Goal: Task Accomplishment & Management: Manage account settings

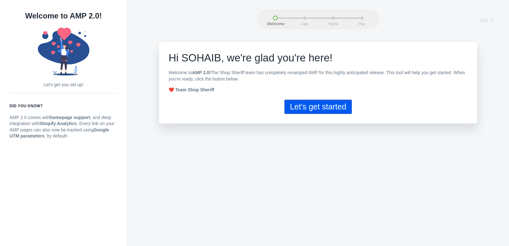
click at [315, 102] on button "Let's get started" at bounding box center [318, 107] width 67 height 14
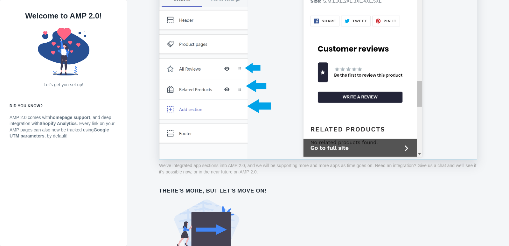
scroll to position [498, 0]
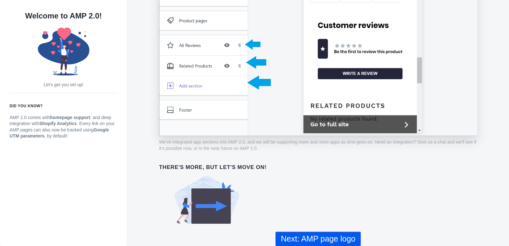
click at [324, 234] on button "Next: AMP page logo" at bounding box center [318, 239] width 85 height 14
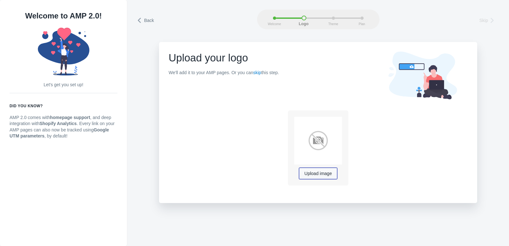
click at [318, 171] on span "Upload image" at bounding box center [318, 173] width 27 height 5
click at [257, 73] on link "skip" at bounding box center [257, 72] width 8 height 5
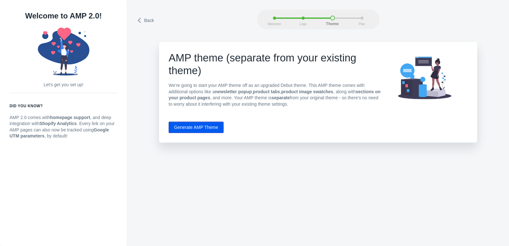
click at [199, 129] on button "Generate AMP Theme" at bounding box center [196, 127] width 55 height 11
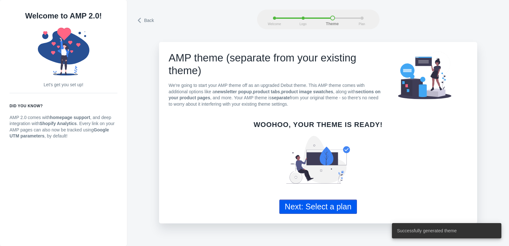
click at [295, 211] on button "Next: Select a plan" at bounding box center [318, 207] width 78 height 14
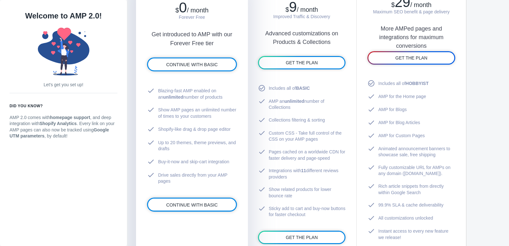
scroll to position [368, 0]
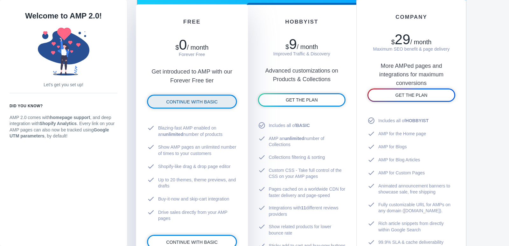
click at [201, 102] on span "CONTINUE WITH BASIC" at bounding box center [192, 101] width 52 height 5
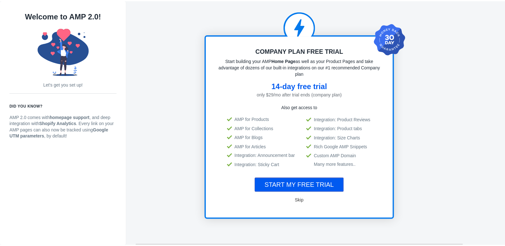
scroll to position [1, 0]
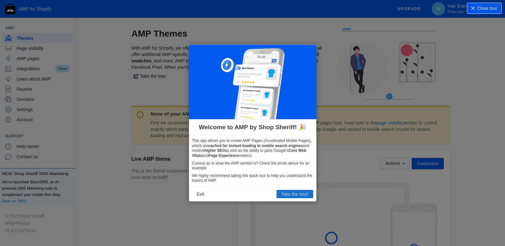
click at [294, 193] on button "Take the tour!" at bounding box center [294, 194] width 37 height 8
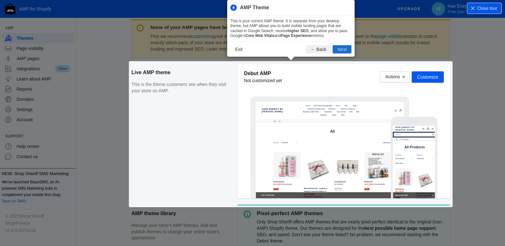
click at [349, 49] on button "Next" at bounding box center [341, 49] width 19 height 8
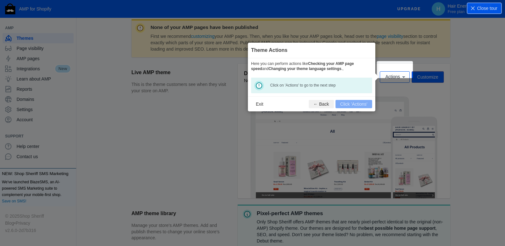
scroll to position [94, 0]
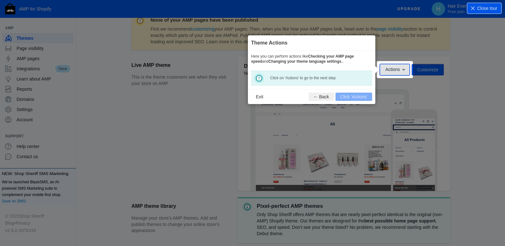
click at [395, 69] on span "Actions" at bounding box center [392, 69] width 15 height 5
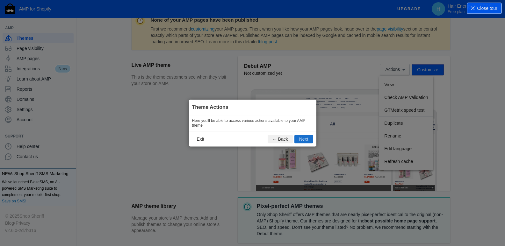
click at [307, 140] on button "Next" at bounding box center [303, 139] width 19 height 8
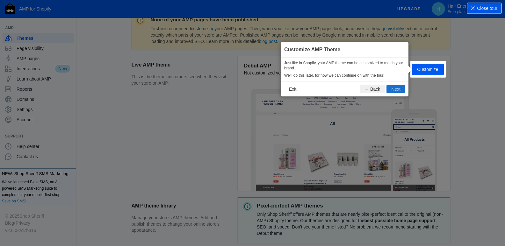
click at [396, 89] on button "Next" at bounding box center [395, 89] width 19 height 8
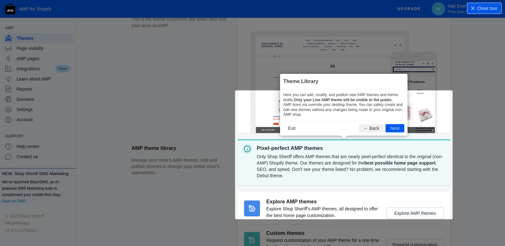
scroll to position [198, 0]
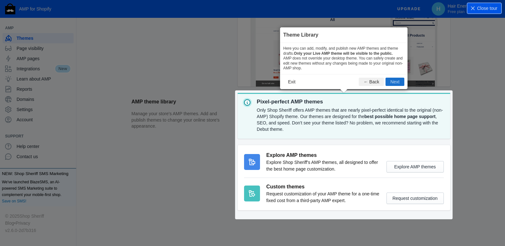
click at [395, 81] on button "Next" at bounding box center [394, 82] width 19 height 8
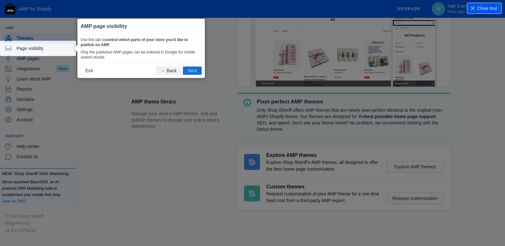
click at [194, 70] on button "Next" at bounding box center [192, 71] width 19 height 8
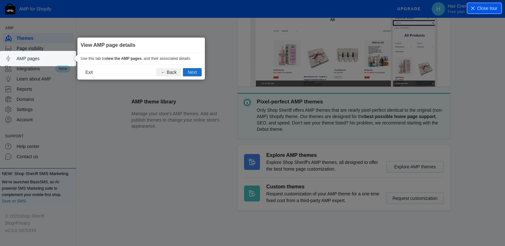
click at [194, 72] on button "Next" at bounding box center [192, 72] width 19 height 8
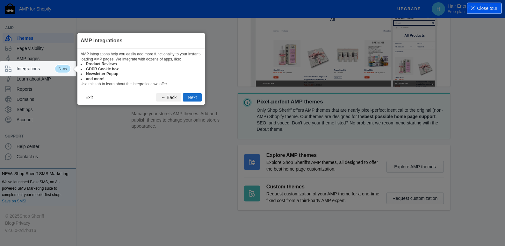
click at [192, 94] on button "Next" at bounding box center [192, 97] width 19 height 8
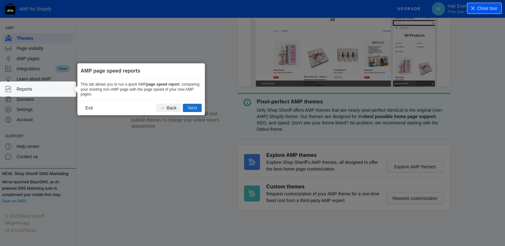
click at [191, 109] on button "Next" at bounding box center [192, 108] width 19 height 8
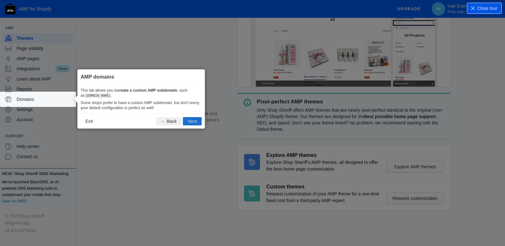
click at [191, 121] on button "Next" at bounding box center [192, 121] width 19 height 8
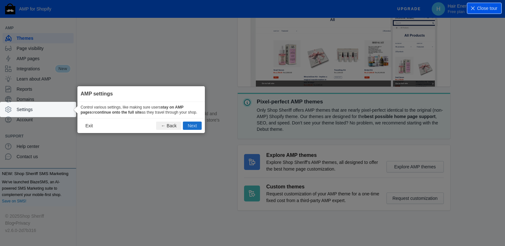
click at [191, 123] on button "Next" at bounding box center [192, 126] width 19 height 8
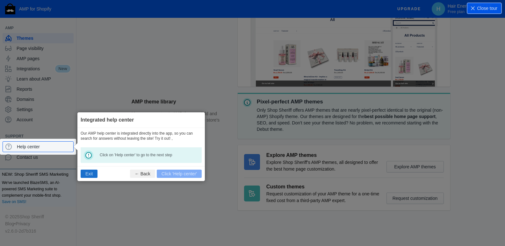
click at [89, 172] on button "Exit" at bounding box center [89, 174] width 17 height 8
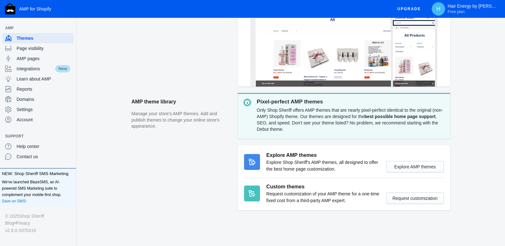
scroll to position [71, 0]
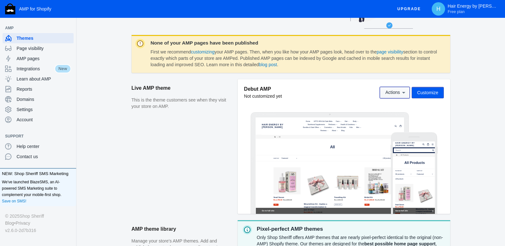
click at [398, 94] on span "Actions" at bounding box center [392, 92] width 15 height 5
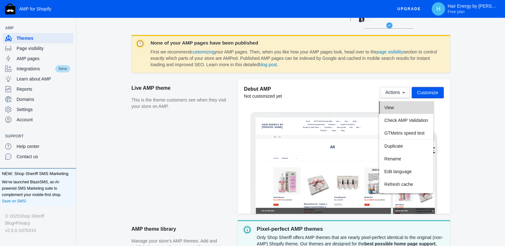
click at [395, 107] on button "View" at bounding box center [406, 107] width 54 height 13
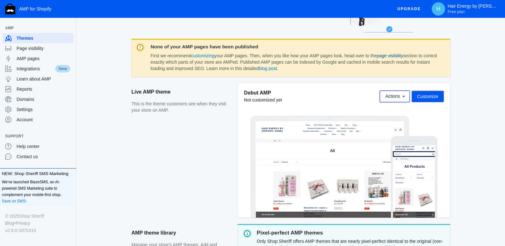
scroll to position [0, 0]
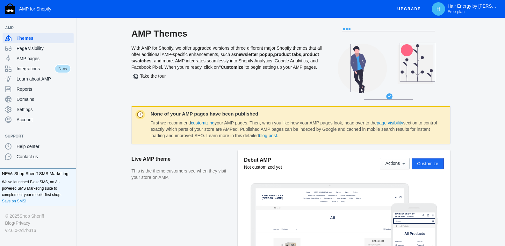
click at [425, 166] on span "Customize" at bounding box center [427, 163] width 21 height 5
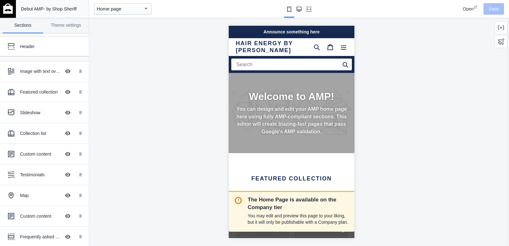
click at [299, 8] on use "Large screen" at bounding box center [299, 9] width 5 height 5
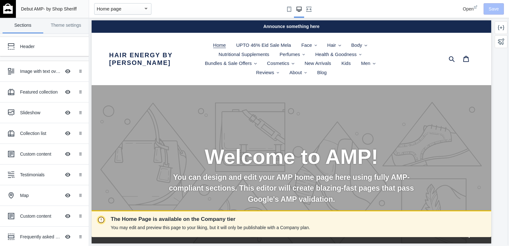
scroll to position [0, 347]
click at [25, 52] on div "Header" at bounding box center [40, 46] width 70 height 13
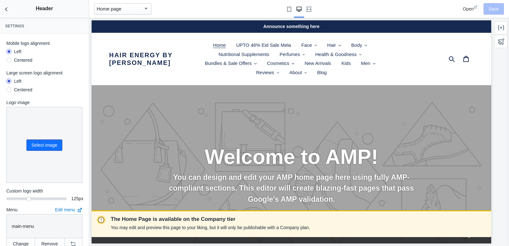
scroll to position [0, 0]
click at [9, 90] on div at bounding box center [8, 89] width 5 height 5
click at [9, 91] on input "Centered" at bounding box center [9, 91] width 0 height 0
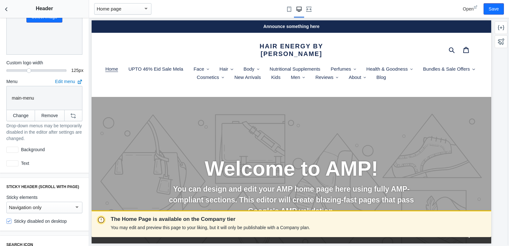
scroll to position [127, 0]
click at [25, 111] on button "Change" at bounding box center [20, 116] width 29 height 11
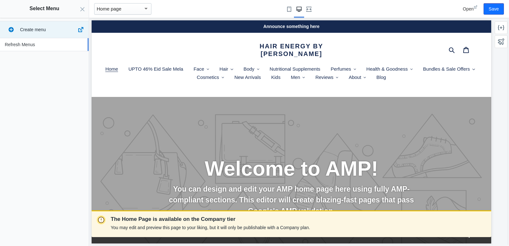
click at [38, 46] on p "Refresh Menus" at bounding box center [39, 44] width 69 height 6
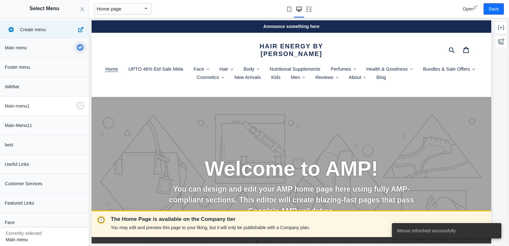
click at [52, 109] on div "Main-menu1" at bounding box center [43, 105] width 82 height 10
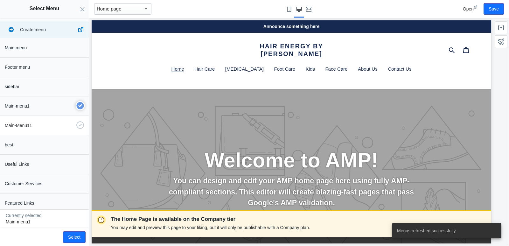
click at [53, 124] on p "Main-Menu11" at bounding box center [39, 125] width 69 height 6
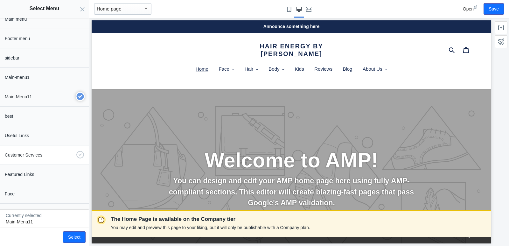
scroll to position [64, 0]
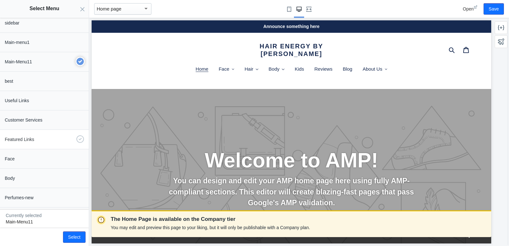
click at [44, 138] on p "Featured Links" at bounding box center [39, 139] width 69 height 6
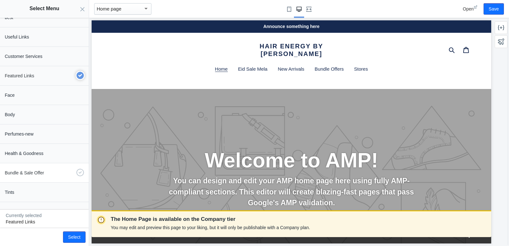
scroll to position [0, 0]
click at [42, 192] on p "Tints" at bounding box center [39, 192] width 69 height 6
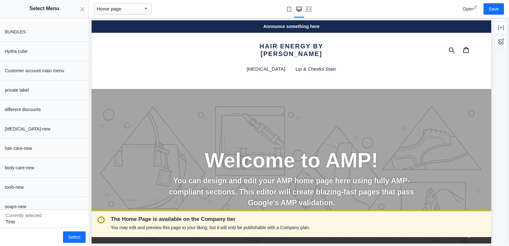
scroll to position [449, 0]
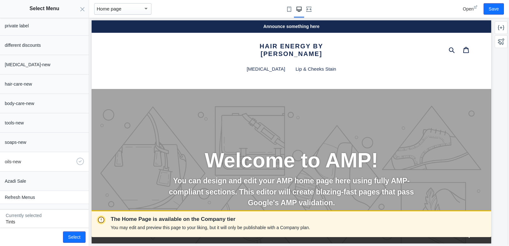
click at [43, 162] on p "oils-new" at bounding box center [39, 162] width 69 height 6
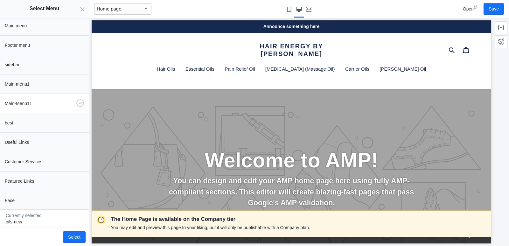
scroll to position [32, 0]
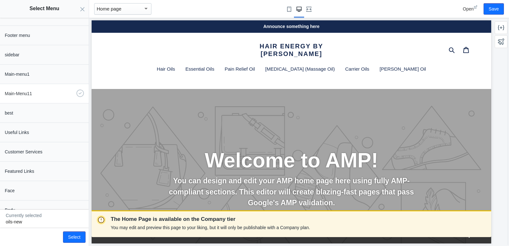
click at [49, 88] on div "Main-Menu11" at bounding box center [43, 92] width 82 height 10
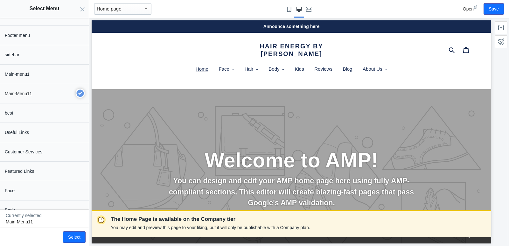
scroll to position [0, 0]
click at [43, 73] on p "Main-menu1" at bounding box center [39, 74] width 69 height 6
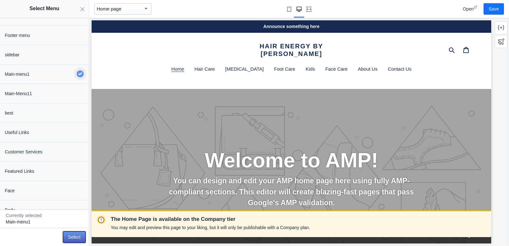
click at [72, 233] on button "Select" at bounding box center [74, 236] width 23 height 11
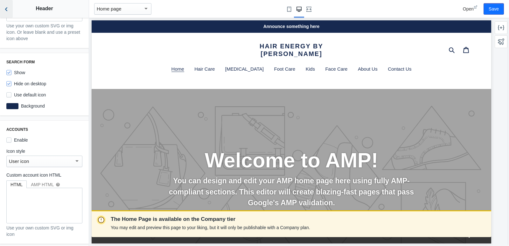
click at [7, 13] on button "Back to sections" at bounding box center [6, 9] width 13 height 18
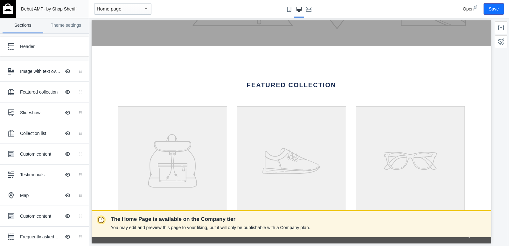
scroll to position [318, 0]
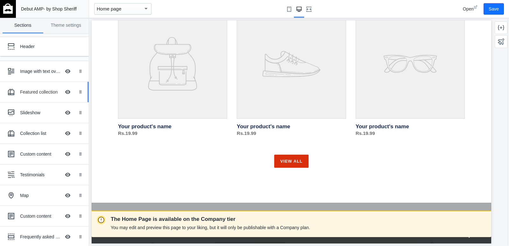
click at [36, 89] on div "Featured collection" at bounding box center [40, 92] width 41 height 6
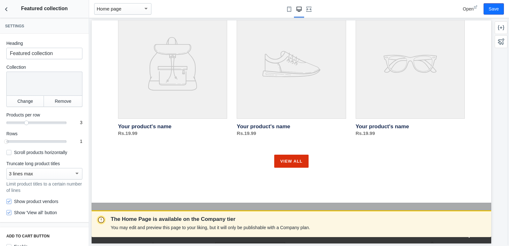
scroll to position [265, 0]
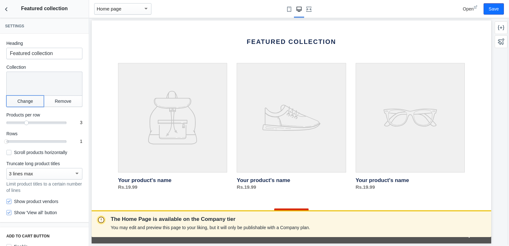
click at [28, 98] on button "Change" at bounding box center [25, 101] width 38 height 11
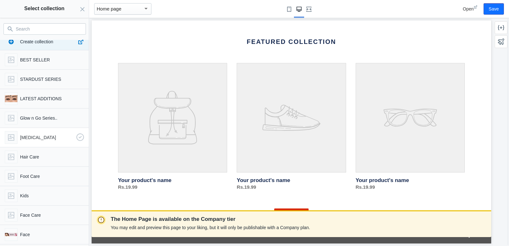
scroll to position [0, 0]
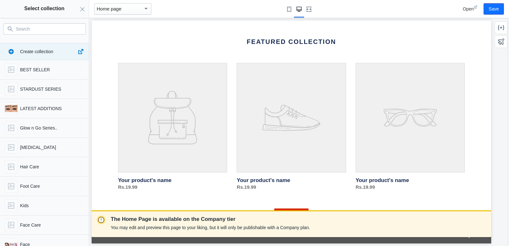
click at [49, 31] on input "Search" at bounding box center [48, 29] width 65 height 8
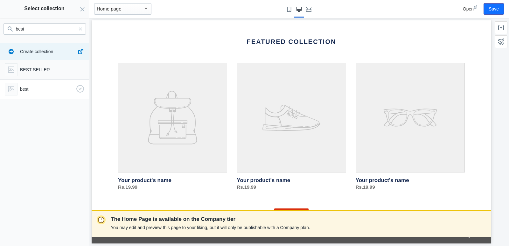
type input "best"
click at [52, 88] on p "best" at bounding box center [47, 89] width 54 height 6
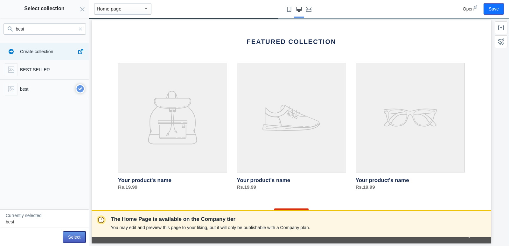
click at [76, 236] on button "Select" at bounding box center [74, 236] width 23 height 11
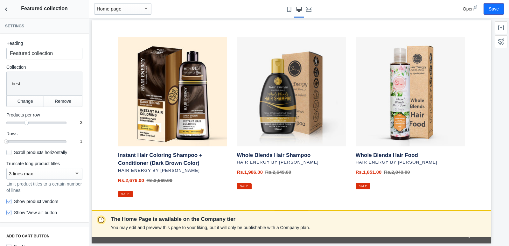
scroll to position [328, 0]
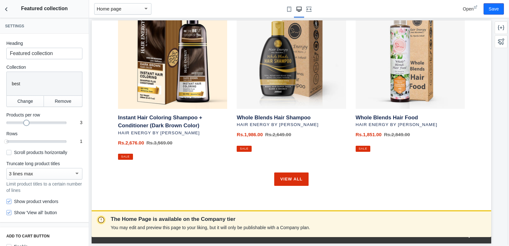
click at [30, 122] on div "3" at bounding box center [36, 122] width 60 height 1
click at [35, 122] on div "4" at bounding box center [36, 122] width 60 height 1
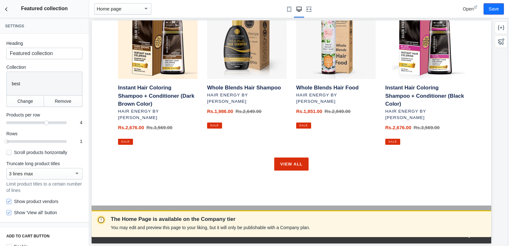
scroll to position [313, 0]
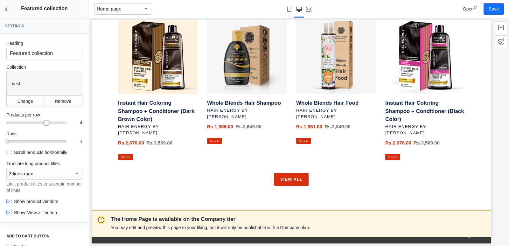
click at [62, 121] on div "4 4" at bounding box center [44, 122] width 76 height 6
click at [59, 124] on mat-slider "4" at bounding box center [36, 122] width 60 height 6
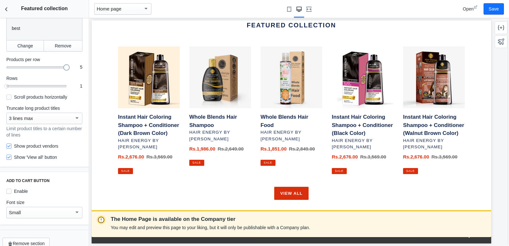
scroll to position [65, 0]
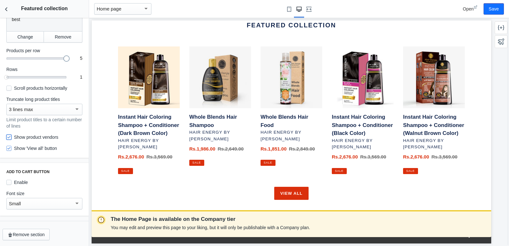
click at [11, 135] on input "Show product vendors" at bounding box center [8, 137] width 5 height 5
checkbox input "false"
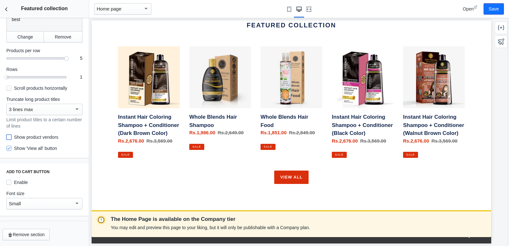
scroll to position [265, 0]
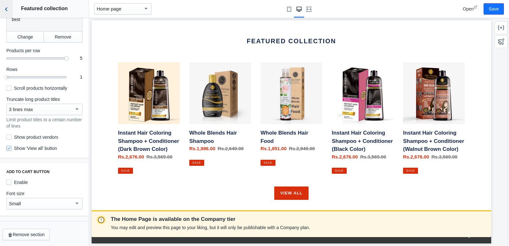
click at [5, 11] on icon "Back to sections" at bounding box center [6, 9] width 6 height 6
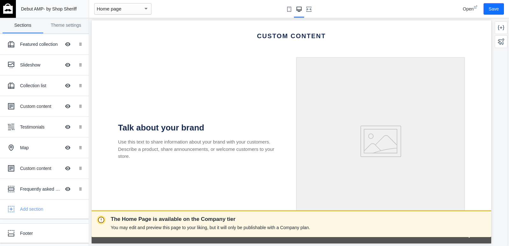
scroll to position [1507, 0]
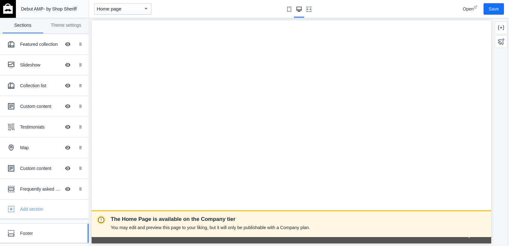
click at [29, 231] on div "Footer" at bounding box center [47, 233] width 55 height 6
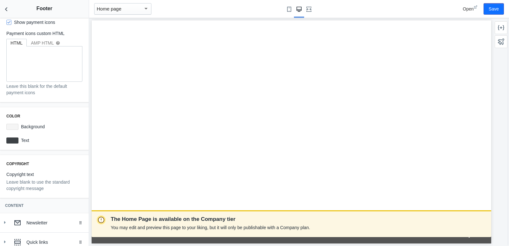
scroll to position [59, 0]
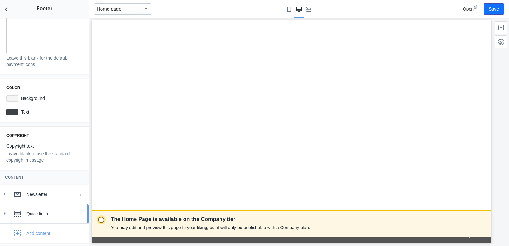
click at [29, 209] on div "Quick links" at bounding box center [44, 214] width 79 height 13
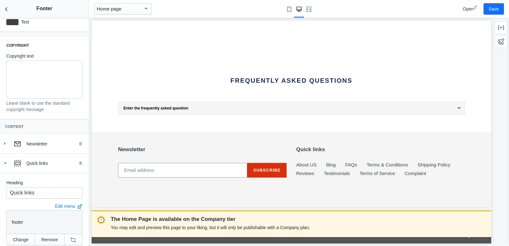
scroll to position [1674, 0]
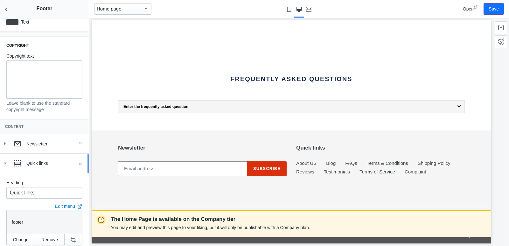
click at [9, 164] on div "Quick links" at bounding box center [44, 163] width 79 height 13
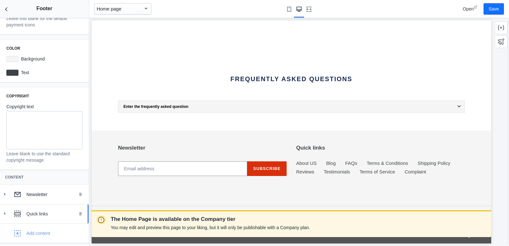
click at [5, 215] on icon at bounding box center [5, 213] width 6 height 6
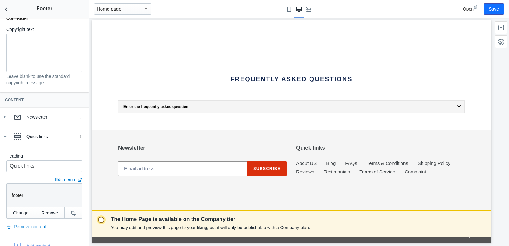
scroll to position [189, 0]
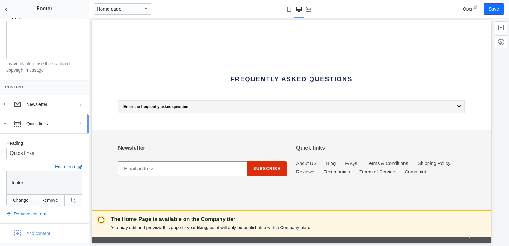
click at [28, 126] on div "Quick links" at bounding box center [55, 124] width 58 height 6
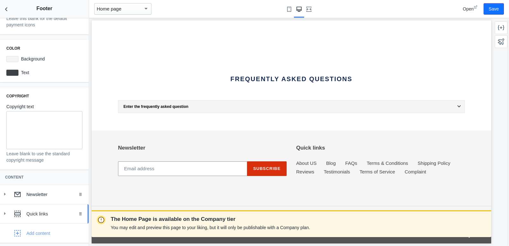
scroll to position [99, 0]
click at [4, 213] on icon at bounding box center [5, 213] width 6 height 6
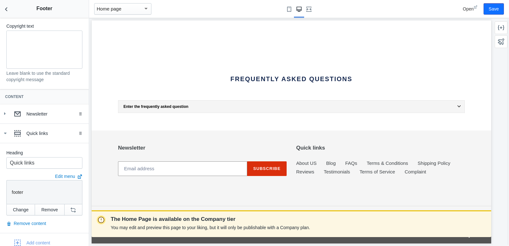
scroll to position [189, 0]
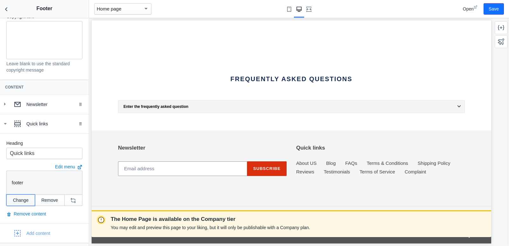
click at [24, 197] on button "Change" at bounding box center [20, 200] width 29 height 11
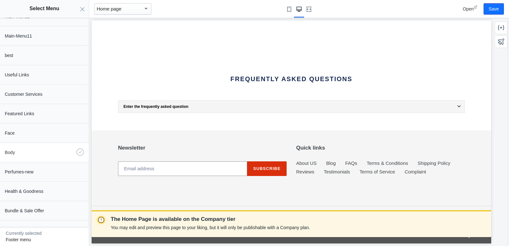
scroll to position [96, 0]
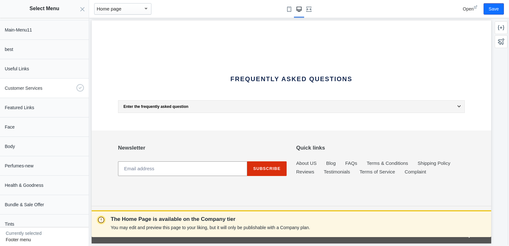
click at [42, 86] on p "Customer Services" at bounding box center [39, 88] width 69 height 6
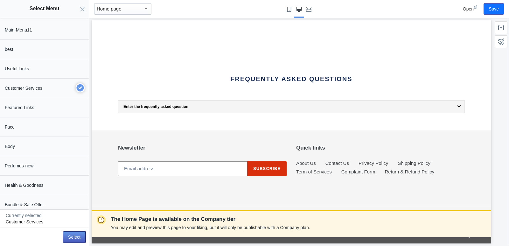
click at [77, 236] on button "Select" at bounding box center [74, 236] width 23 height 11
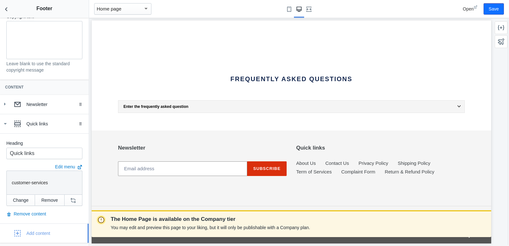
click at [34, 234] on div "Add content" at bounding box center [38, 233] width 24 height 6
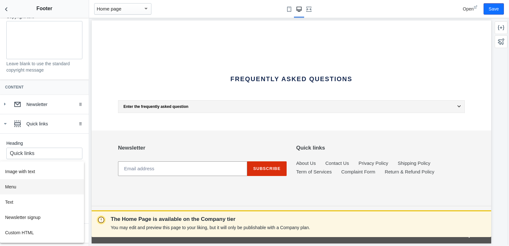
click at [45, 189] on button "Menu" at bounding box center [42, 186] width 84 height 15
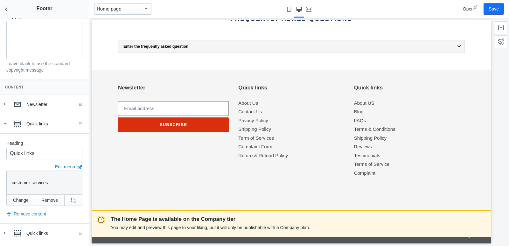
scroll to position [1736, 0]
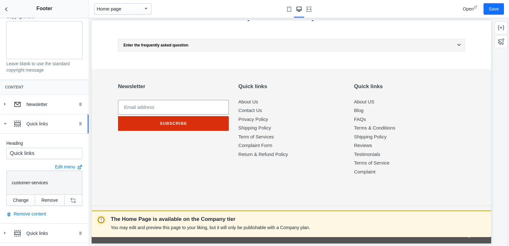
click at [5, 124] on use at bounding box center [5, 124] width 3 height 2
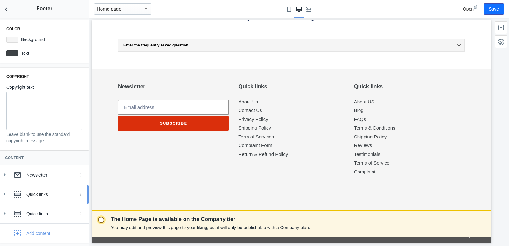
scroll to position [118, 0]
click at [38, 233] on div "Add content" at bounding box center [38, 233] width 24 height 6
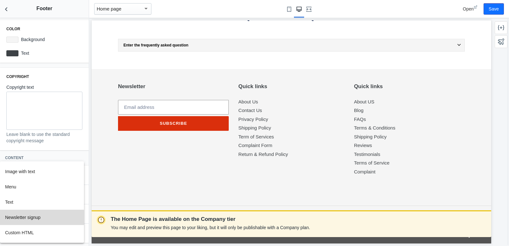
click at [37, 218] on button "Newsletter signup" at bounding box center [42, 217] width 84 height 15
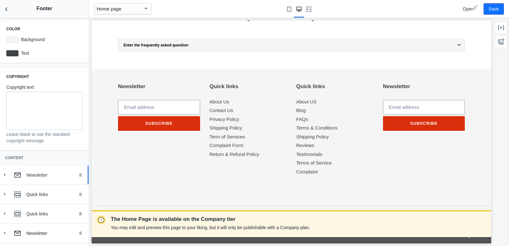
click at [6, 175] on icon at bounding box center [5, 175] width 6 height 6
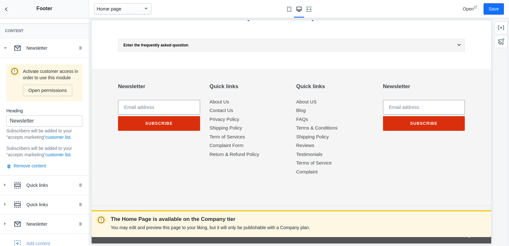
scroll to position [245, 0]
click at [40, 169] on button "Remove content" at bounding box center [26, 165] width 40 height 6
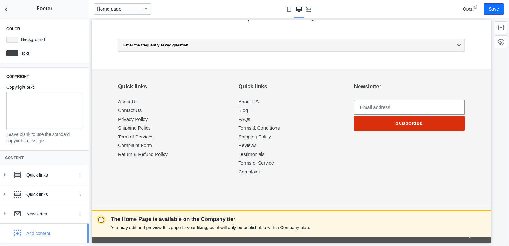
click at [32, 227] on div "Add content" at bounding box center [28, 233] width 46 height 13
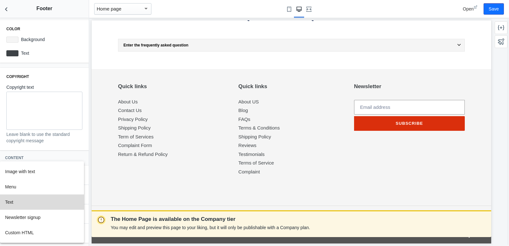
click at [31, 201] on button "Text" at bounding box center [42, 202] width 84 height 15
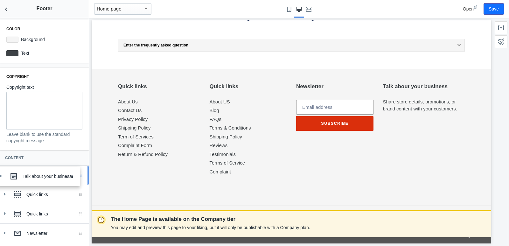
drag, startPoint x: 76, startPoint y: 234, endPoint x: 72, endPoint y: 175, distance: 58.4
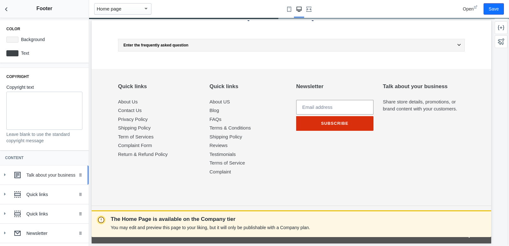
click at [5, 175] on use at bounding box center [5, 174] width 2 height 3
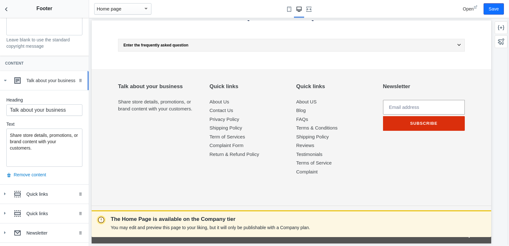
scroll to position [214, 0]
click at [47, 145] on p "Share store details, promotions, or brand content with your customers." at bounding box center [44, 140] width 69 height 19
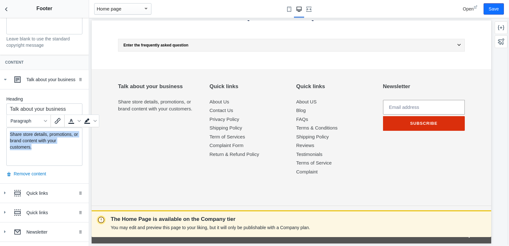
click at [47, 145] on p "Share store details, promotions, or brand content with your customers." at bounding box center [44, 140] width 69 height 19
paste div
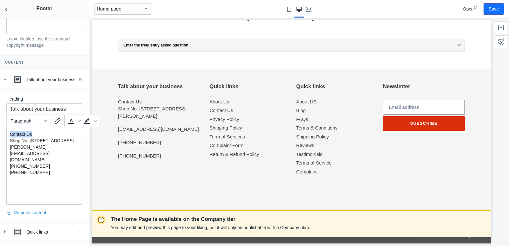
drag, startPoint x: 33, startPoint y: 132, endPoint x: 8, endPoint y: 132, distance: 24.5
click at [8, 132] on div "Contact Us Shop No. [STREET_ADDRESS][PERSON_NAME] [EMAIL_ADDRESS][DOMAIN_NAME] …" at bounding box center [44, 166] width 76 height 77
click at [25, 110] on input "Talk about your business" at bounding box center [44, 108] width 76 height 11
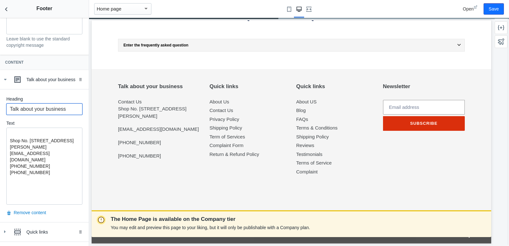
click at [25, 110] on input "Talk about your business" at bounding box center [44, 108] width 76 height 11
paste input "Contact U"
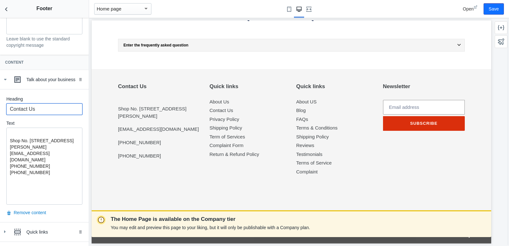
type input "Contact Us"
click at [38, 169] on p "[PHONE_NUMBER]‬" at bounding box center [44, 166] width 69 height 6
click at [9, 140] on div "Shop No. [STREET_ADDRESS][PERSON_NAME] [EMAIL_ADDRESS][DOMAIN_NAME] [PHONE_NUMB…" at bounding box center [44, 166] width 76 height 77
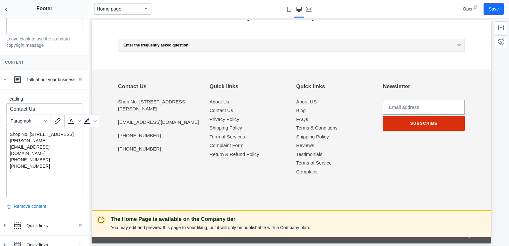
click at [34, 185] on p "[PHONE_NUMBER]" at bounding box center [44, 179] width 69 height 32
click at [309, 12] on button "Fullscreen" at bounding box center [309, 9] width 10 height 18
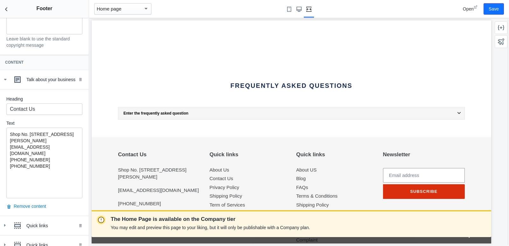
scroll to position [1747, 0]
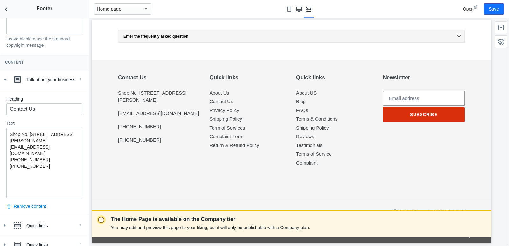
click at [299, 8] on use "Large screen" at bounding box center [299, 9] width 5 height 5
click at [290, 9] on use "Small screen" at bounding box center [289, 9] width 4 height 5
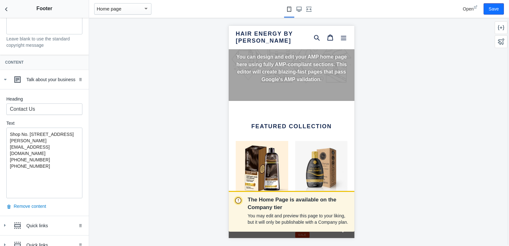
scroll to position [0, 0]
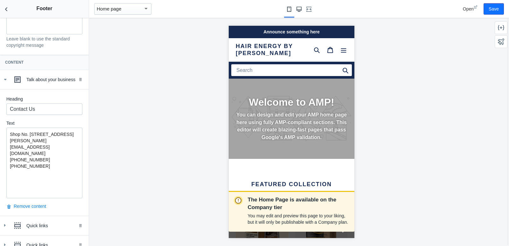
click at [296, 11] on button "Large screen" at bounding box center [299, 9] width 10 height 18
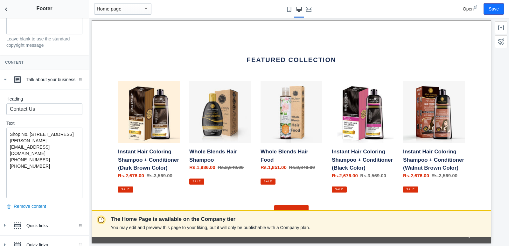
scroll to position [318, 0]
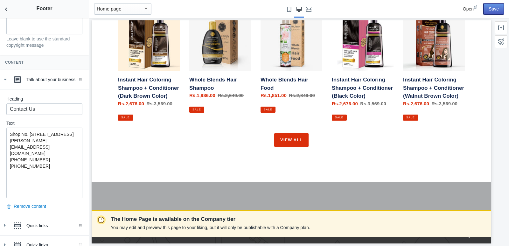
click at [491, 10] on button "Save" at bounding box center [494, 8] width 20 height 11
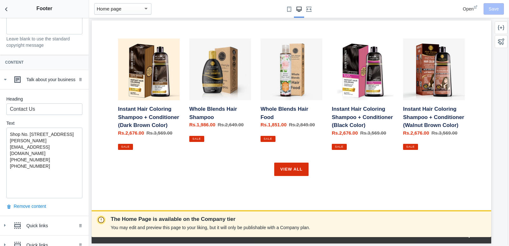
scroll to position [287, 0]
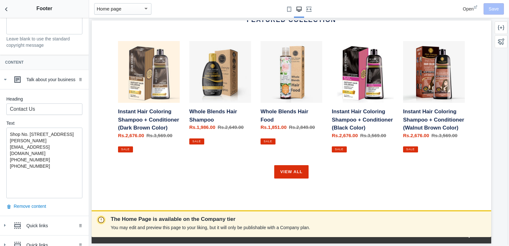
click at [142, 89] on link "Instant Hair Coloring Shampoo + Conditioner (Dark Brown Color)" at bounding box center [149, 96] width 62 height 111
click at [170, 119] on link "Instant Hair Coloring Shampoo + Conditioner (Dark Brown Color)" at bounding box center [149, 96] width 62 height 111
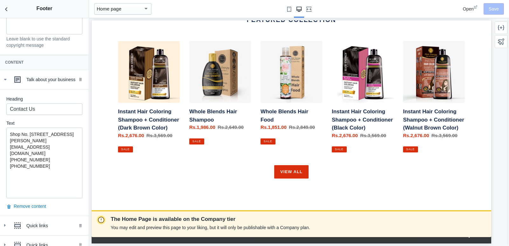
click at [128, 14] on div "Home page" at bounding box center [122, 8] width 57 height 11
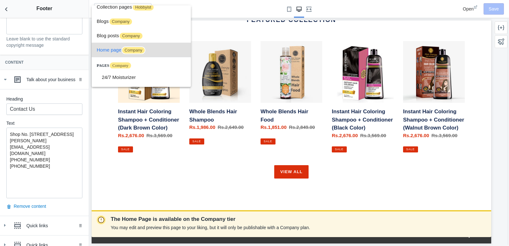
scroll to position [0, 0]
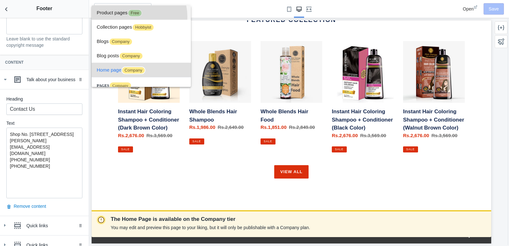
click at [134, 17] on span "Free" at bounding box center [135, 13] width 15 height 8
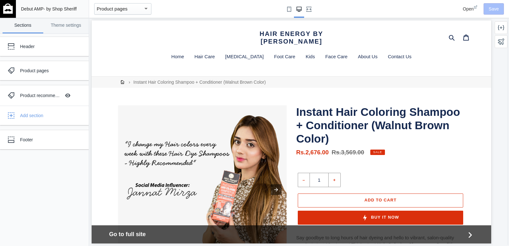
click at [144, 6] on div "button" at bounding box center [146, 9] width 6 height 8
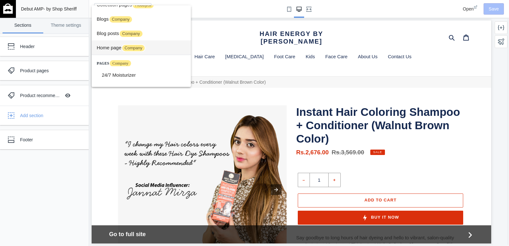
scroll to position [32, 0]
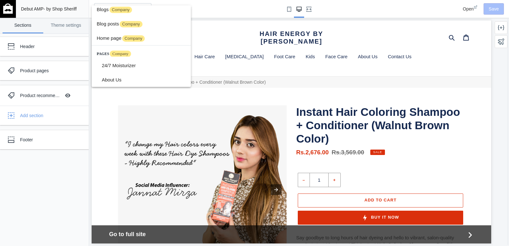
click at [219, 12] on div at bounding box center [254, 123] width 509 height 246
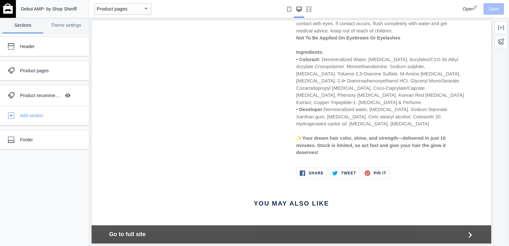
scroll to position [808, 0]
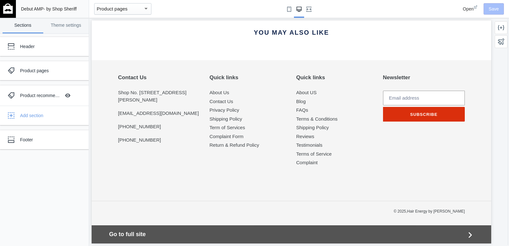
click at [256, 233] on span "Go to full site" at bounding box center [287, 234] width 357 height 9
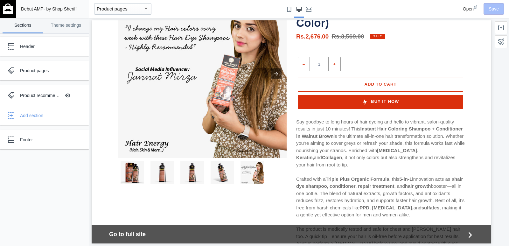
scroll to position [0, 0]
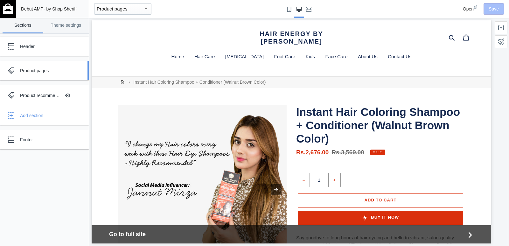
click at [33, 76] on div "Product pages" at bounding box center [40, 70] width 70 height 13
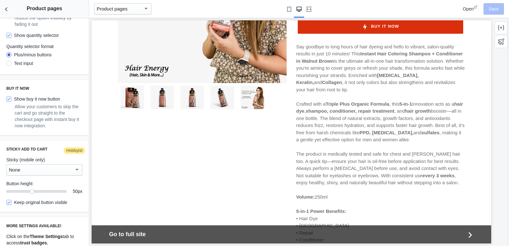
scroll to position [450, 0]
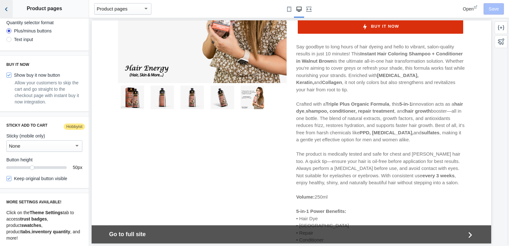
click at [9, 13] on button "Back to sections" at bounding box center [6, 9] width 13 height 18
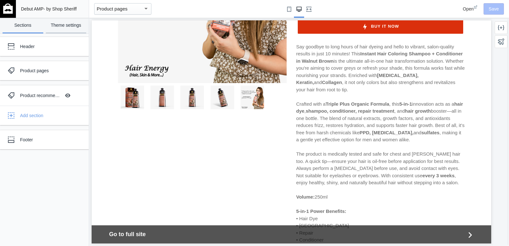
click at [69, 24] on link "Theme settings" at bounding box center [66, 26] width 41 height 16
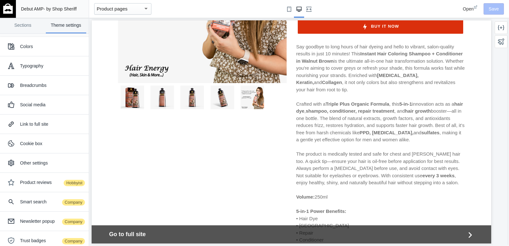
click at [477, 6] on icon at bounding box center [476, 7] width 4 height 4
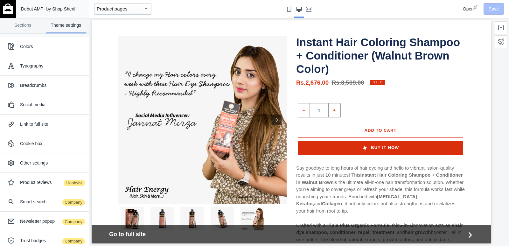
scroll to position [0, 0]
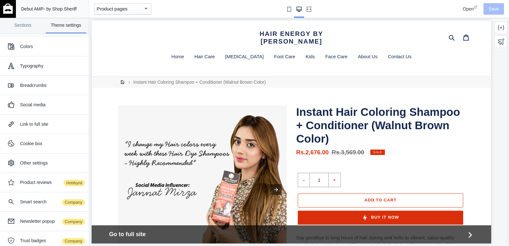
click at [5, 5] on img at bounding box center [8, 9] width 10 height 10
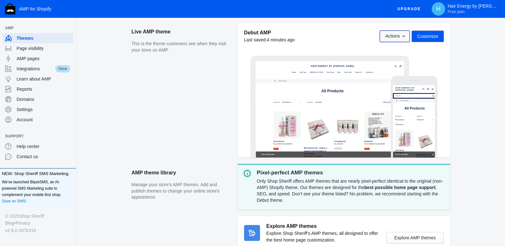
click at [405, 36] on icon at bounding box center [403, 37] width 3 height 2
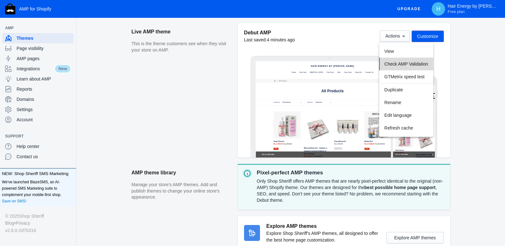
click at [403, 65] on span "Check AMP Validation" at bounding box center [406, 63] width 44 height 5
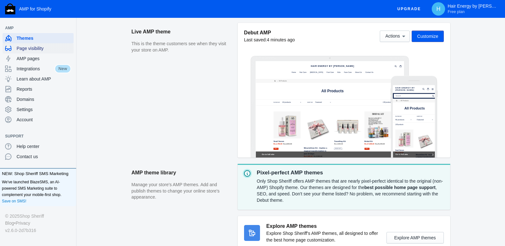
click at [30, 51] on span "Page visibility" at bounding box center [44, 48] width 54 height 6
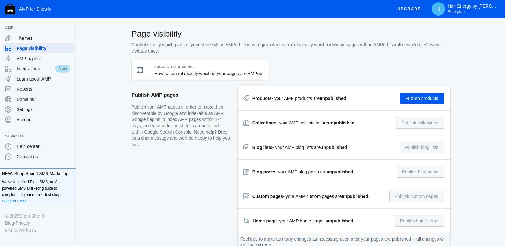
click at [432, 94] on button "Publish products" at bounding box center [422, 98] width 44 height 11
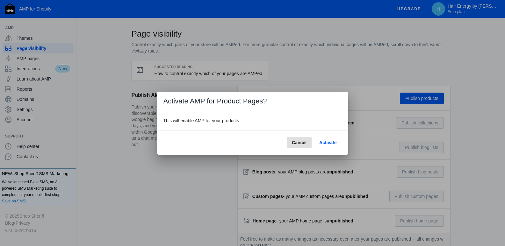
click at [332, 146] on button "Activate" at bounding box center [327, 142] width 27 height 11
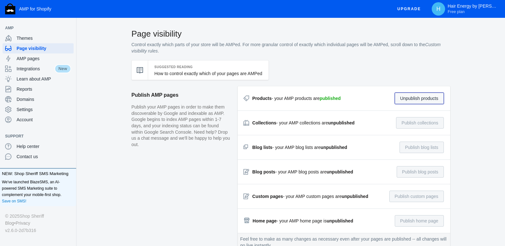
click at [436, 96] on button "Unpublish products" at bounding box center [418, 98] width 49 height 11
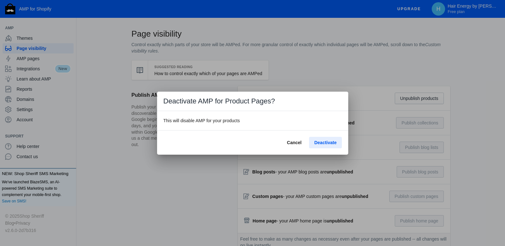
click at [335, 145] on span "Deactivate" at bounding box center [325, 142] width 22 height 5
